Goal: Task Accomplishment & Management: Complete application form

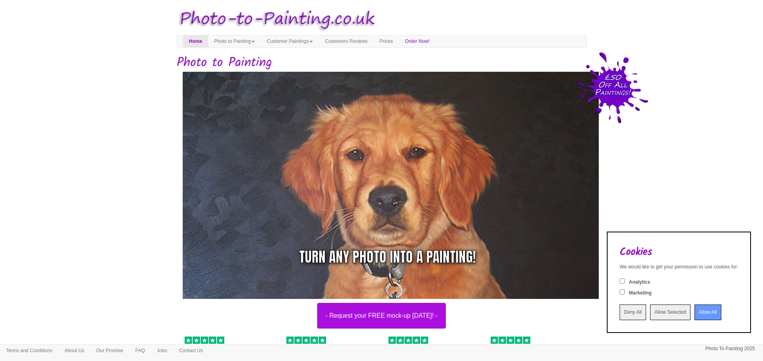
click at [650, 313] on input "Allow Selected" at bounding box center [670, 312] width 40 height 16
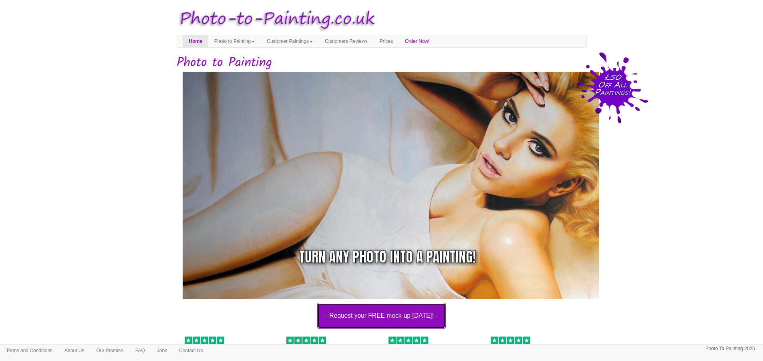
click at [381, 317] on button "- Request your FREE mock-up today! -" at bounding box center [381, 316] width 129 height 26
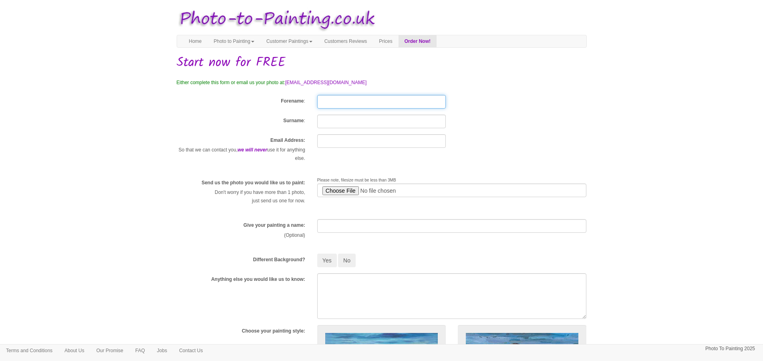
click at [324, 102] on input "Forename" at bounding box center [381, 102] width 129 height 14
type input "Toby"
type input "Underwood"
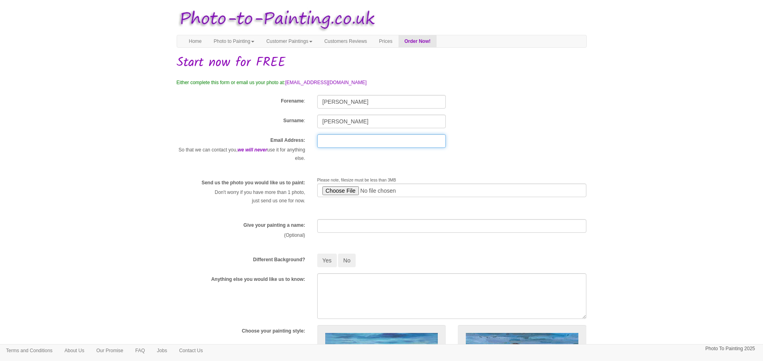
click at [331, 134] on input "text" at bounding box center [381, 141] width 129 height 14
type input "[EMAIL_ADDRESS][DOMAIN_NAME]"
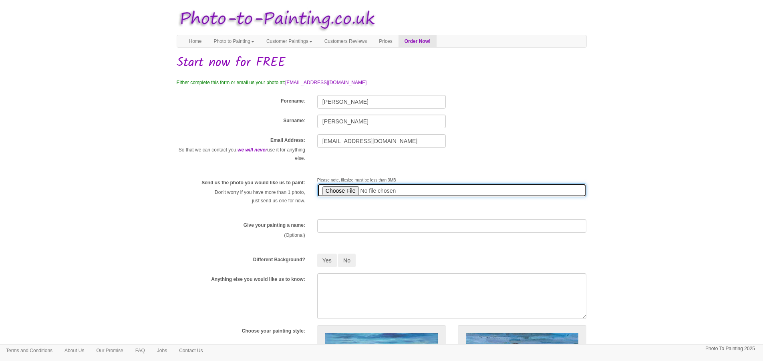
click at [336, 187] on input "file" at bounding box center [452, 190] width 270 height 14
type input "C:\fakepath\18th with sunlight.jpeg"
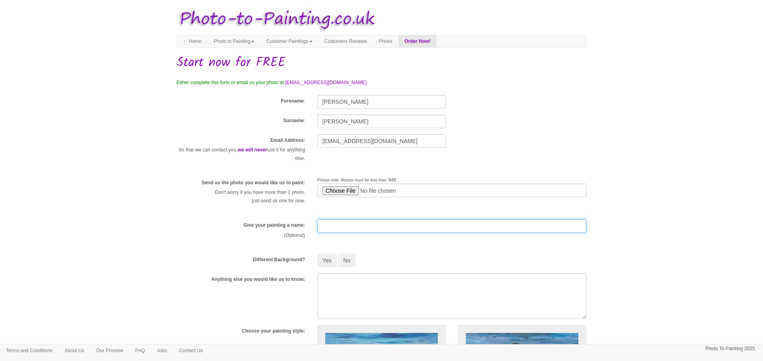
click at [357, 224] on input "text" at bounding box center [452, 226] width 270 height 14
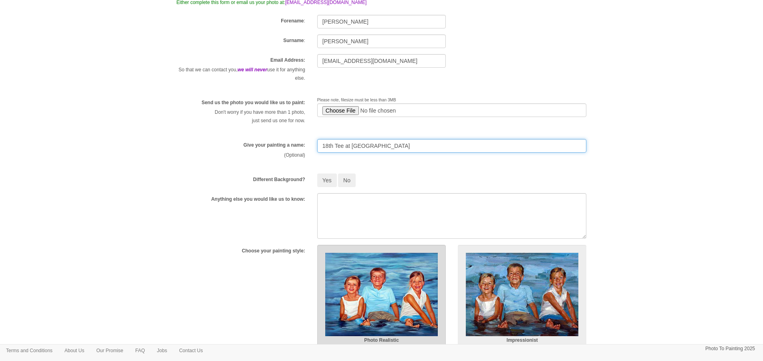
scroll to position [160, 0]
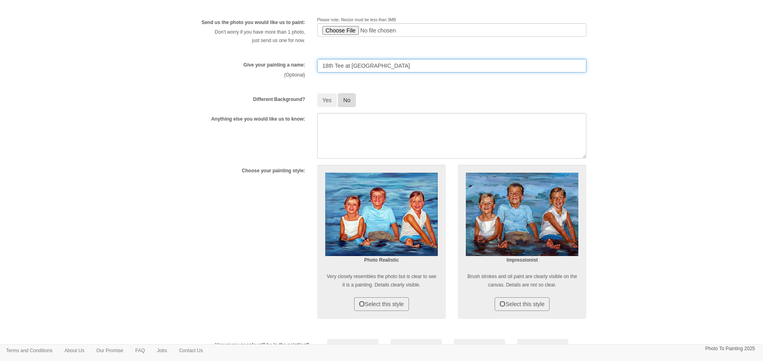
type input "18th Tee at New Zealand Golf Club"
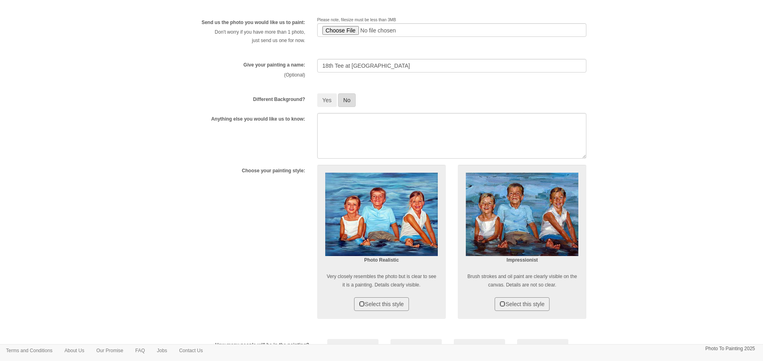
click at [350, 100] on button "No" at bounding box center [347, 100] width 18 height 14
click at [240, 166] on div "Choose your painting style:" at bounding box center [241, 171] width 141 height 12
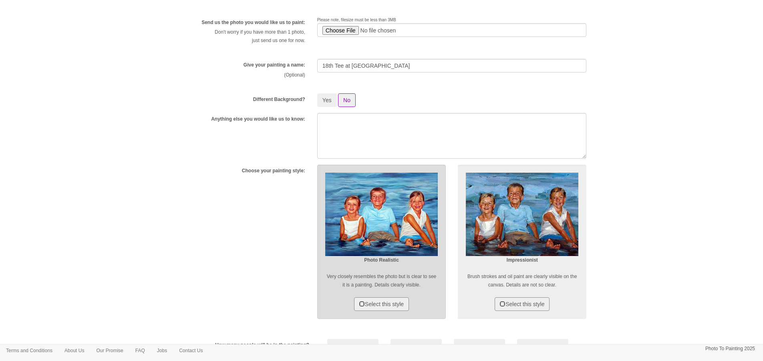
click at [359, 304] on span at bounding box center [362, 304] width 6 height 6
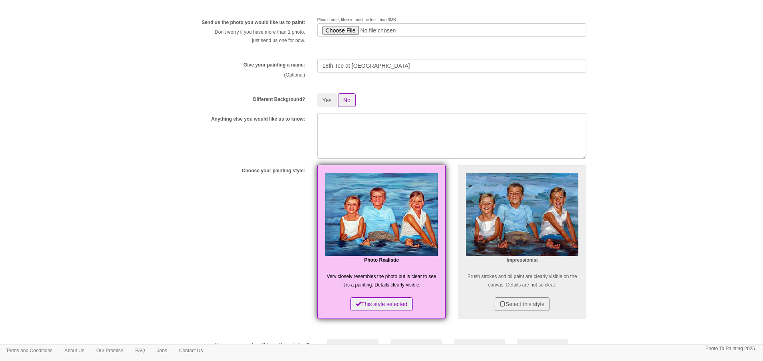
scroll to position [280, 0]
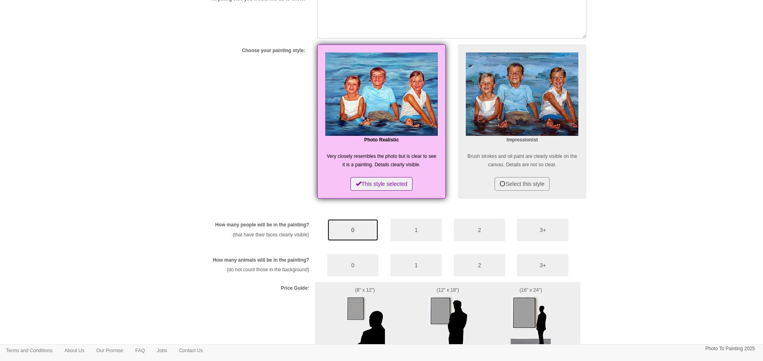
click at [358, 234] on button "0" at bounding box center [352, 230] width 51 height 22
click at [356, 268] on button "0" at bounding box center [352, 265] width 51 height 22
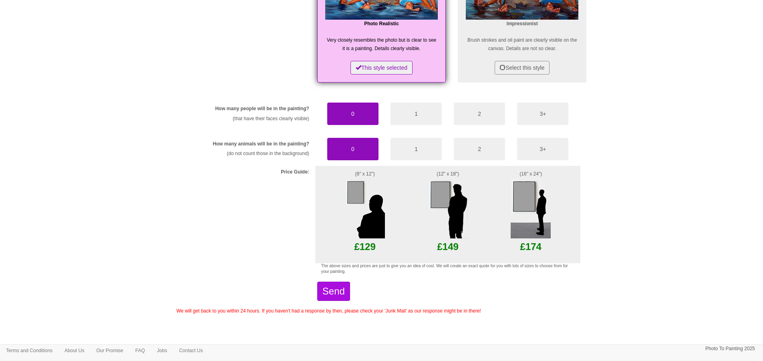
click at [441, 190] on img at bounding box center [448, 208] width 40 height 60
click at [437, 201] on img at bounding box center [448, 208] width 40 height 60
click at [443, 247] on p "£149" at bounding box center [448, 246] width 54 height 17
click at [434, 189] on img at bounding box center [448, 208] width 40 height 60
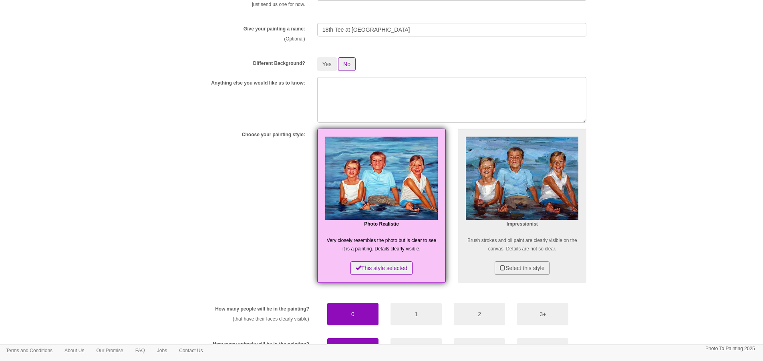
scroll to position [356, 0]
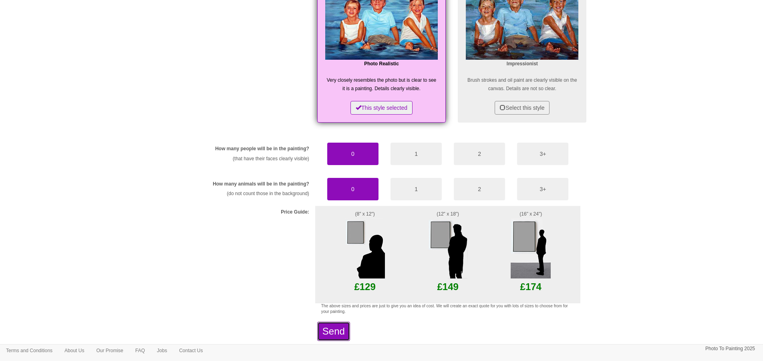
click at [334, 330] on button "Send" at bounding box center [333, 331] width 33 height 19
